Goal: Find specific fact

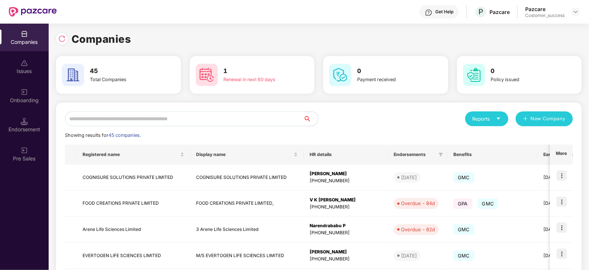
click at [111, 119] on input "text" at bounding box center [184, 118] width 239 height 15
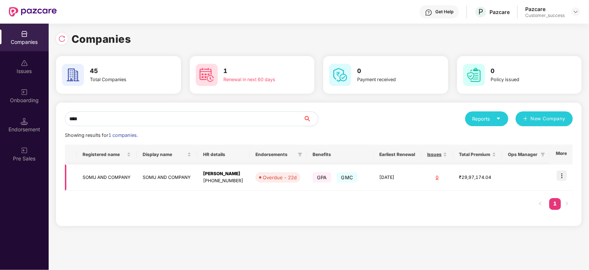
type input "****"
click at [563, 175] on img at bounding box center [562, 175] width 10 height 10
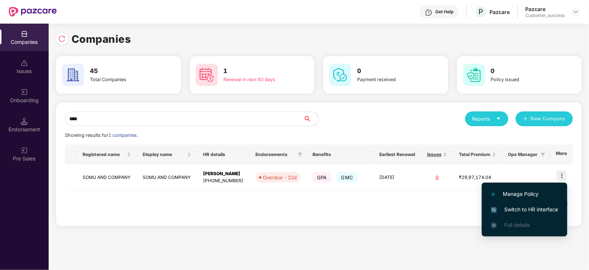
click at [534, 209] on span "Switch to HR interface" at bounding box center [524, 209] width 67 height 8
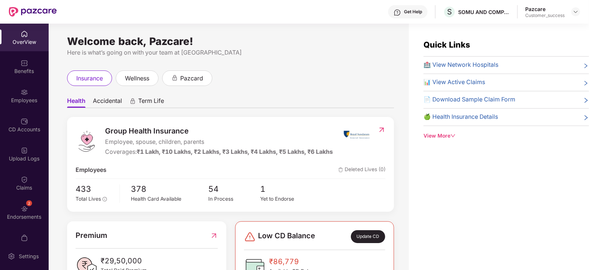
click at [25, 98] on div "Employees" at bounding box center [24, 100] width 49 height 7
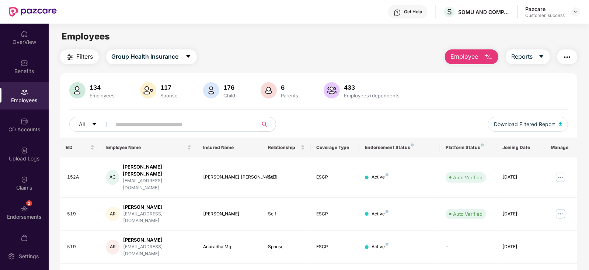
click at [135, 125] on input "text" at bounding box center [182, 124] width 132 height 11
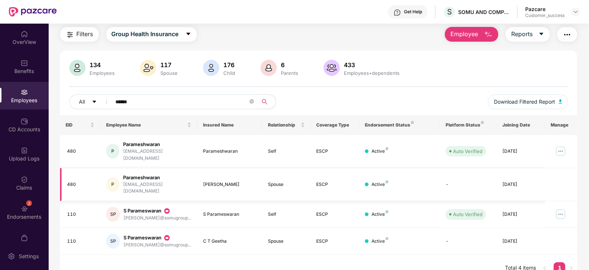
scroll to position [24, 0]
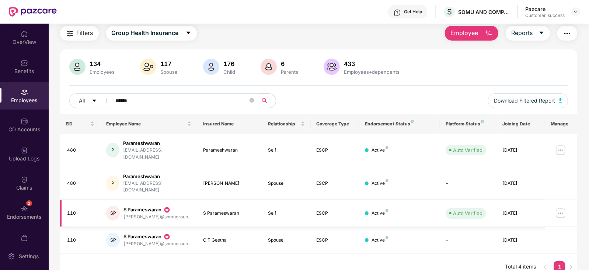
type input "******"
click at [561, 207] on img at bounding box center [561, 213] width 12 height 12
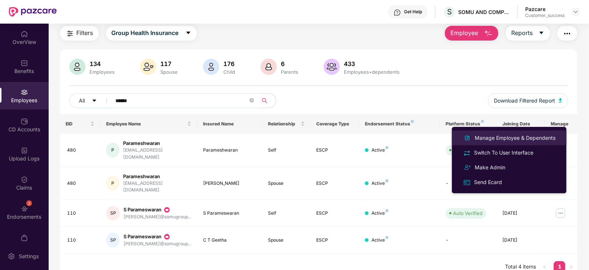
click at [531, 137] on div "Manage Employee & Dependents" at bounding box center [515, 138] width 84 height 8
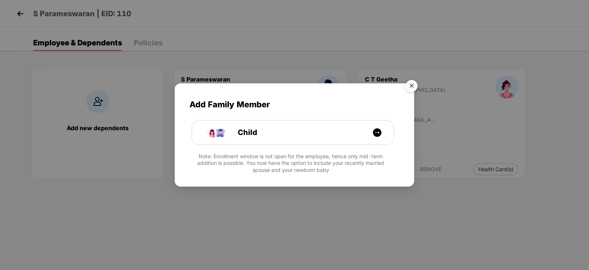
click at [413, 86] on img "Close" at bounding box center [412, 87] width 21 height 21
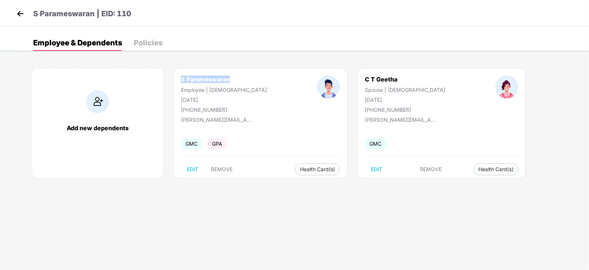
drag, startPoint x: 231, startPoint y: 81, endPoint x: 181, endPoint y: 72, distance: 50.9
click at [181, 72] on div "S Parameswaran Employee | Male 06 Jan 1951 +919844116603 parmeshwaran@somugroup…" at bounding box center [260, 123] width 174 height 111
copy div "S Parameswaran"
drag, startPoint x: 182, startPoint y: 121, endPoint x: 257, endPoint y: 118, distance: 75.7
click at [257, 118] on div "S Parameswaran Employee | Male 06 Jan 1951 +919844116603 parmeshwaran@somugroup…" at bounding box center [260, 123] width 174 height 111
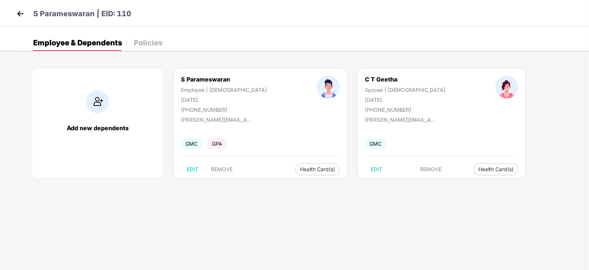
click at [258, 123] on div "S Parameswaran Employee | Male 06 Jan 1951 +919844116603 parmeshwaran@somugroup…" at bounding box center [260, 123] width 174 height 111
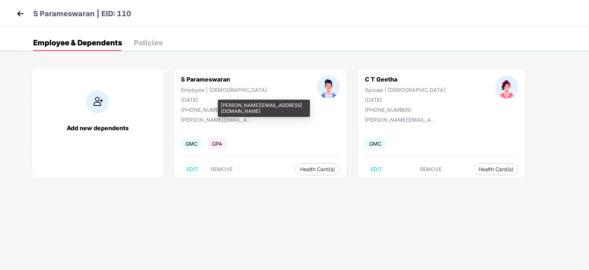
click at [219, 119] on div "parmeshwaran@somugroup.com" at bounding box center [218, 120] width 74 height 6
drag, startPoint x: 220, startPoint y: 105, endPoint x: 296, endPoint y: 106, distance: 76.0
click at [296, 106] on div "parmeshwaran@somugroup.com" at bounding box center [264, 108] width 92 height 17
copy div "parmeshwaran@somugroup.com"
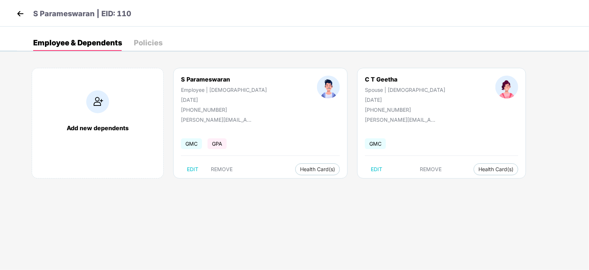
drag, startPoint x: 214, startPoint y: 96, endPoint x: 177, endPoint y: 98, distance: 36.6
click at [177, 98] on div "S Parameswaran Employee | Male 06 Jan 1951 +919844116603" at bounding box center [224, 94] width 136 height 37
copy div "06 Jan 1951"
